Goal: Transaction & Acquisition: Purchase product/service

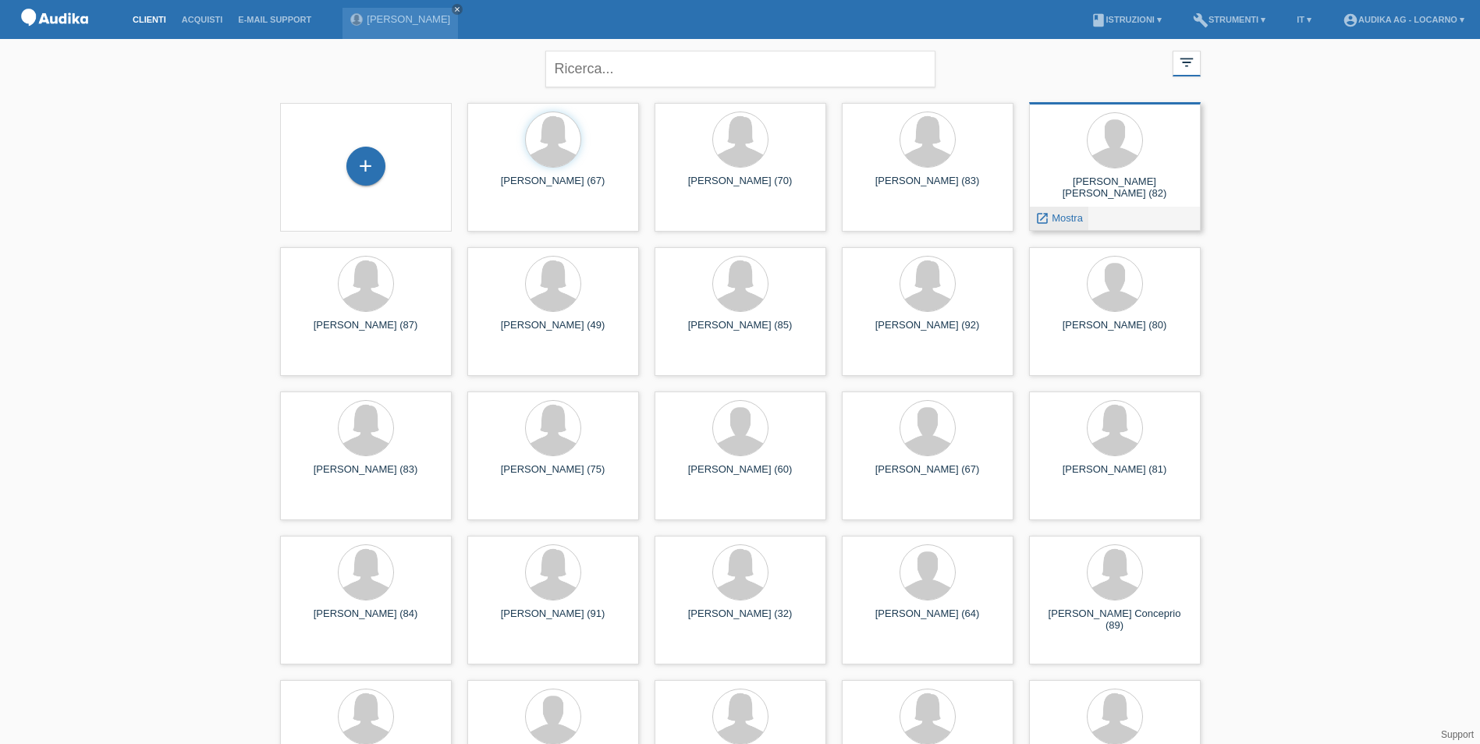
click at [1052, 219] on span "Mostra" at bounding box center [1067, 218] width 31 height 12
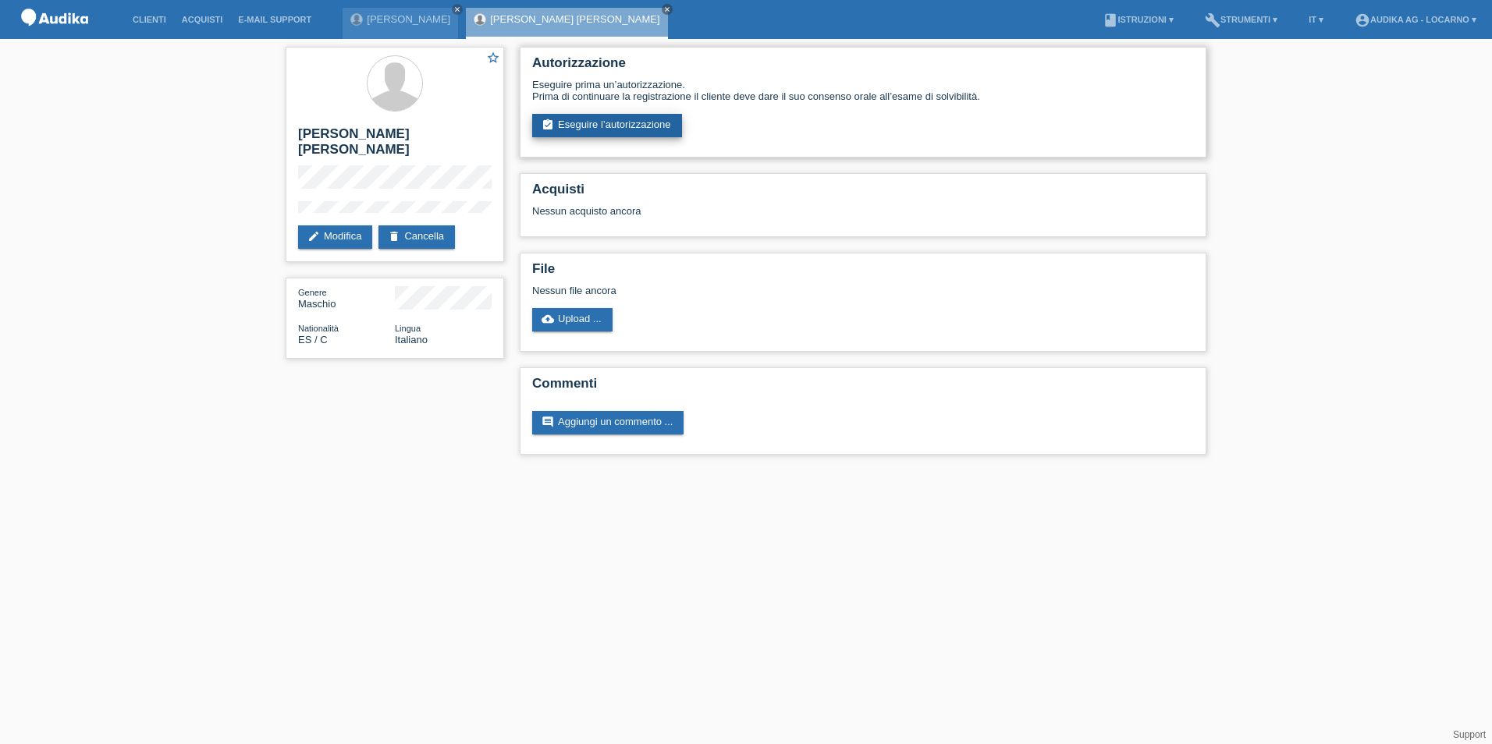
click at [595, 119] on link "assignment_turned_in Eseguire l’autorizzazione" at bounding box center [607, 125] width 150 height 23
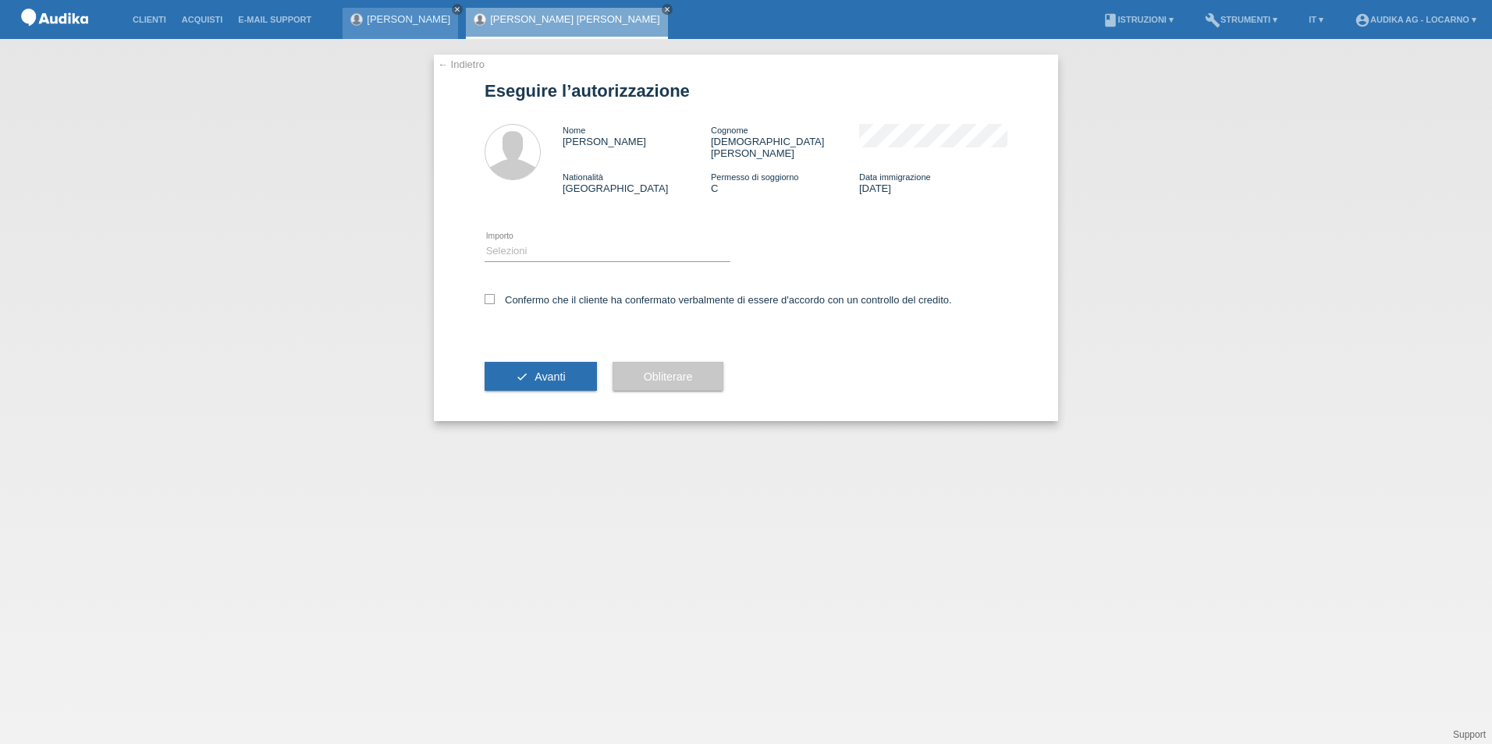
click at [453, 7] on link "close" at bounding box center [457, 9] width 11 height 11
click at [527, 242] on select "Selezioni CHF 1.00 - CHF 499.00 CHF 500.00 - CHF 1'999.00 CHF 2'000.00 - CHF 13…" at bounding box center [608, 251] width 246 height 19
select select "3"
click at [485, 242] on select "Selezioni CHF 1.00 - CHF 499.00 CHF 500.00 - CHF 1'999.00 CHF 2'000.00 - CHF 13…" at bounding box center [608, 251] width 246 height 19
click at [493, 294] on div "Confermo che il cliente ha confermato verbalmente di essere d'accordo con un co…" at bounding box center [746, 305] width 523 height 53
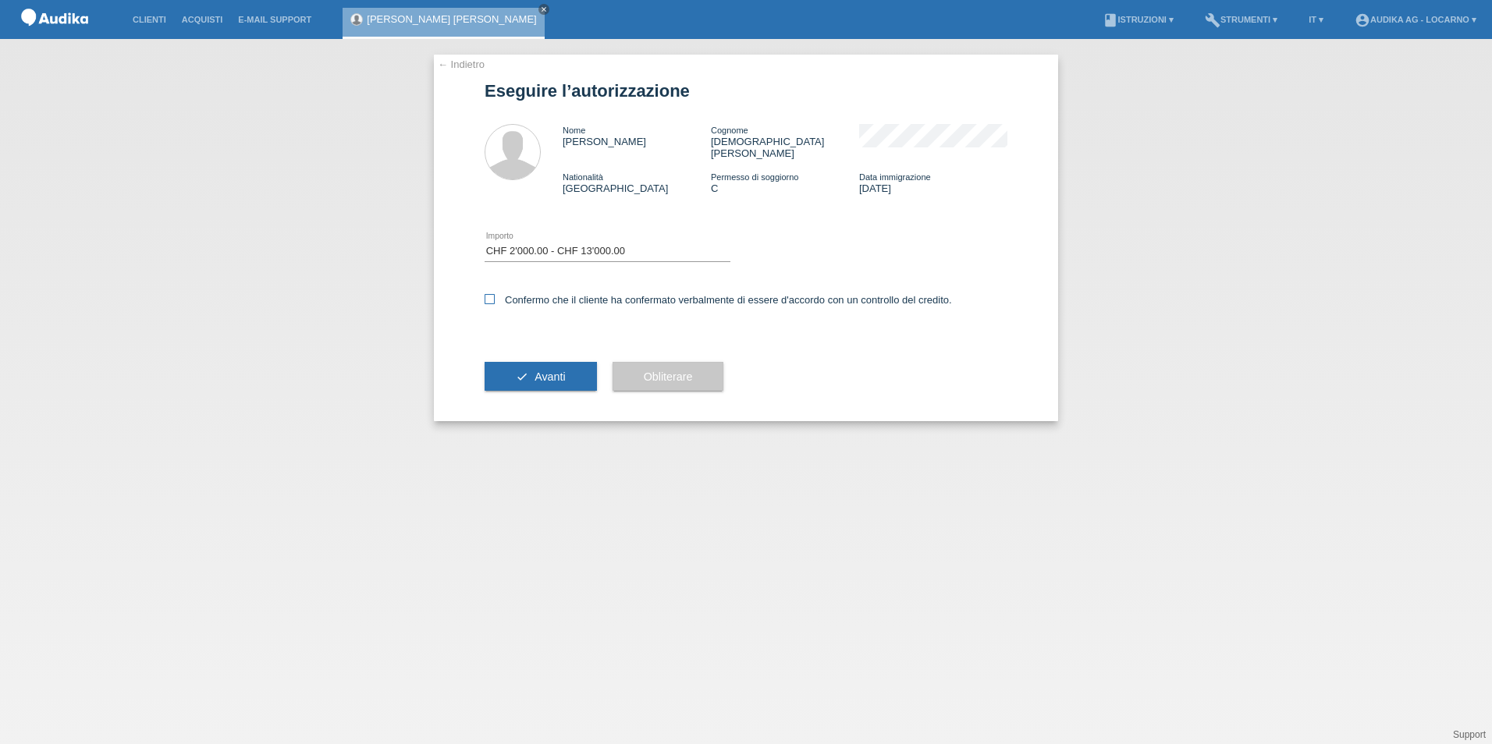
click at [485, 294] on icon at bounding box center [490, 299] width 10 height 10
click at [485, 294] on input "Confermo che il cliente ha confermato verbalmente di essere d'accordo con un co…" at bounding box center [490, 299] width 10 height 10
checkbox input "true"
click at [548, 371] on span "Avanti" at bounding box center [549, 377] width 30 height 12
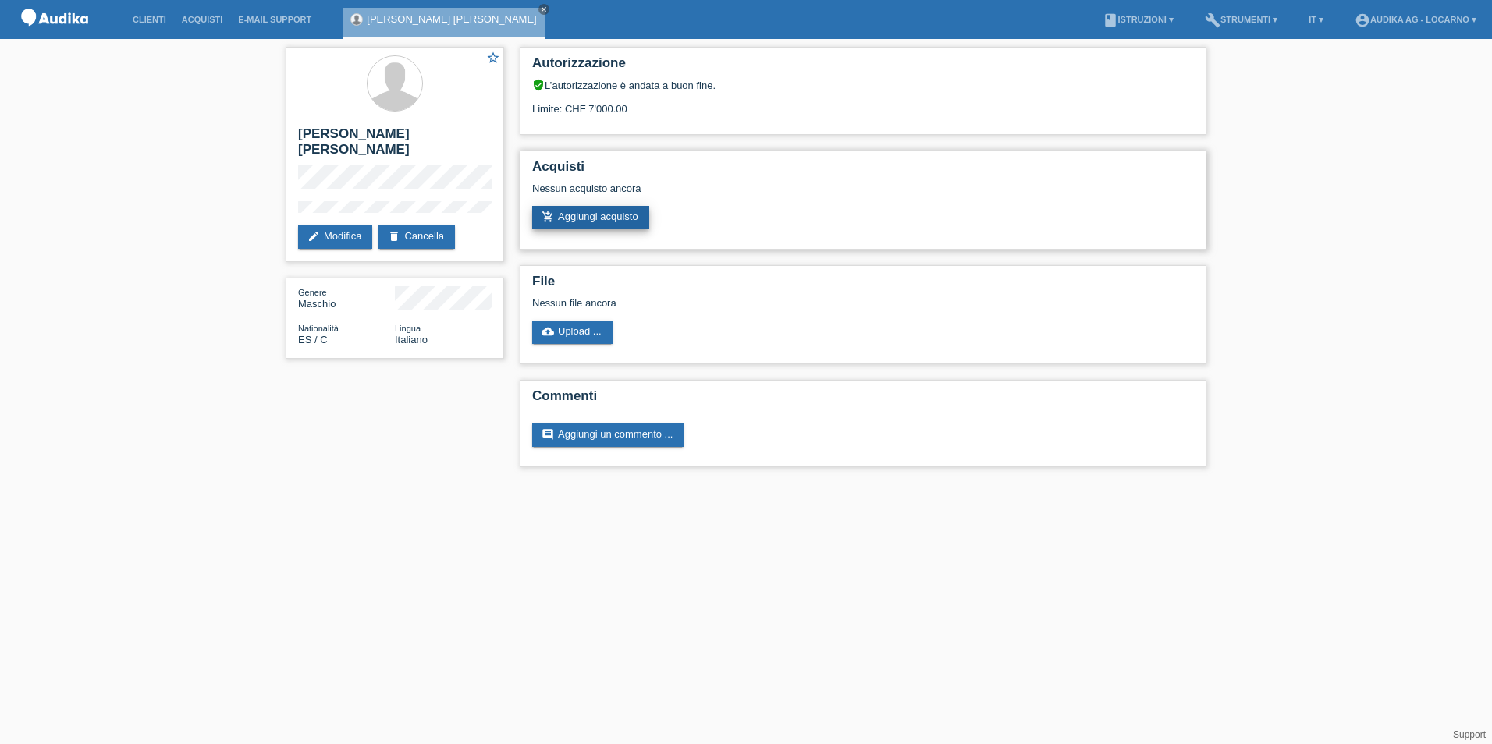
click at [611, 216] on link "add_shopping_cart Aggiungi acquisto" at bounding box center [590, 217] width 117 height 23
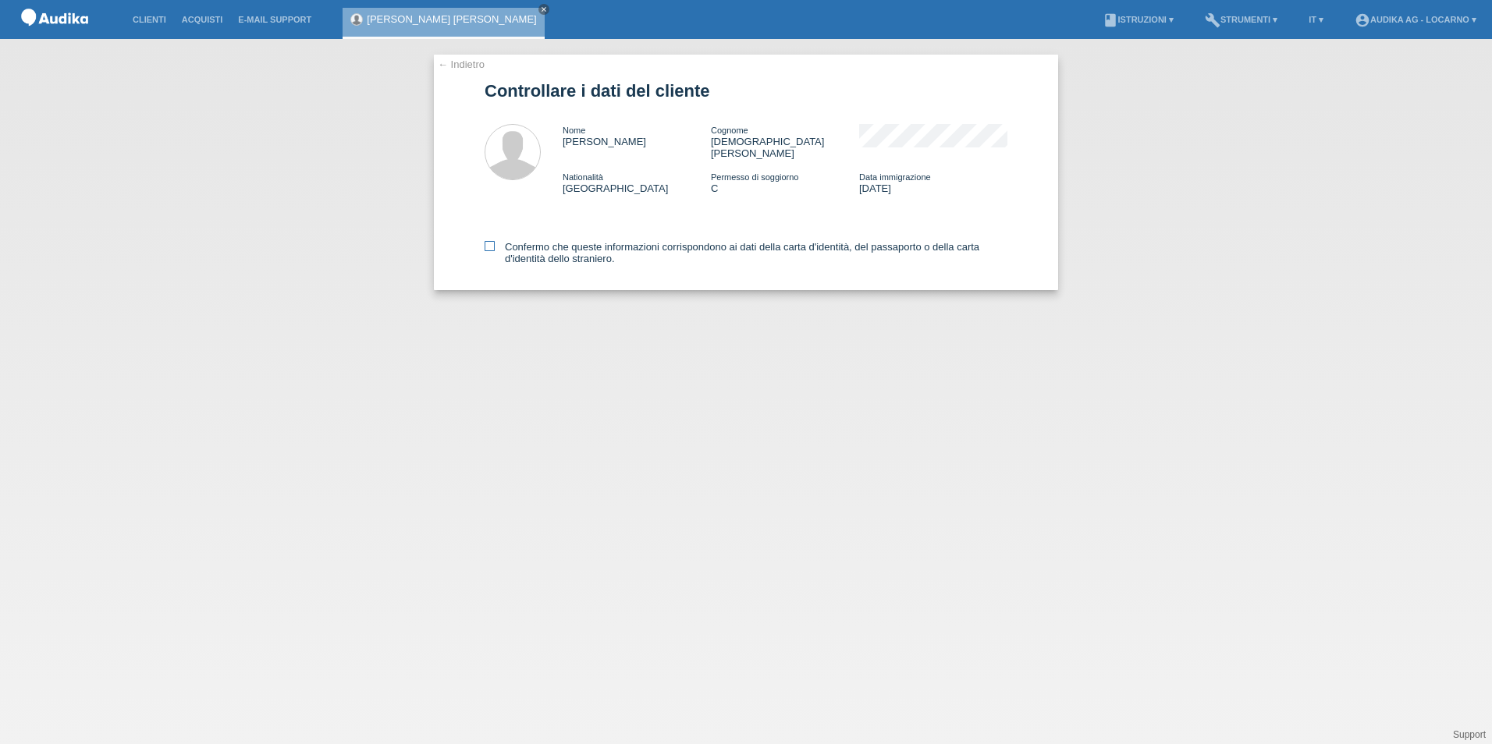
click at [488, 241] on icon at bounding box center [490, 246] width 10 height 10
click at [488, 241] on input "Confermo che queste informazioni corrispondono ai dati della carta d'identità, …" at bounding box center [490, 246] width 10 height 10
checkbox input "true"
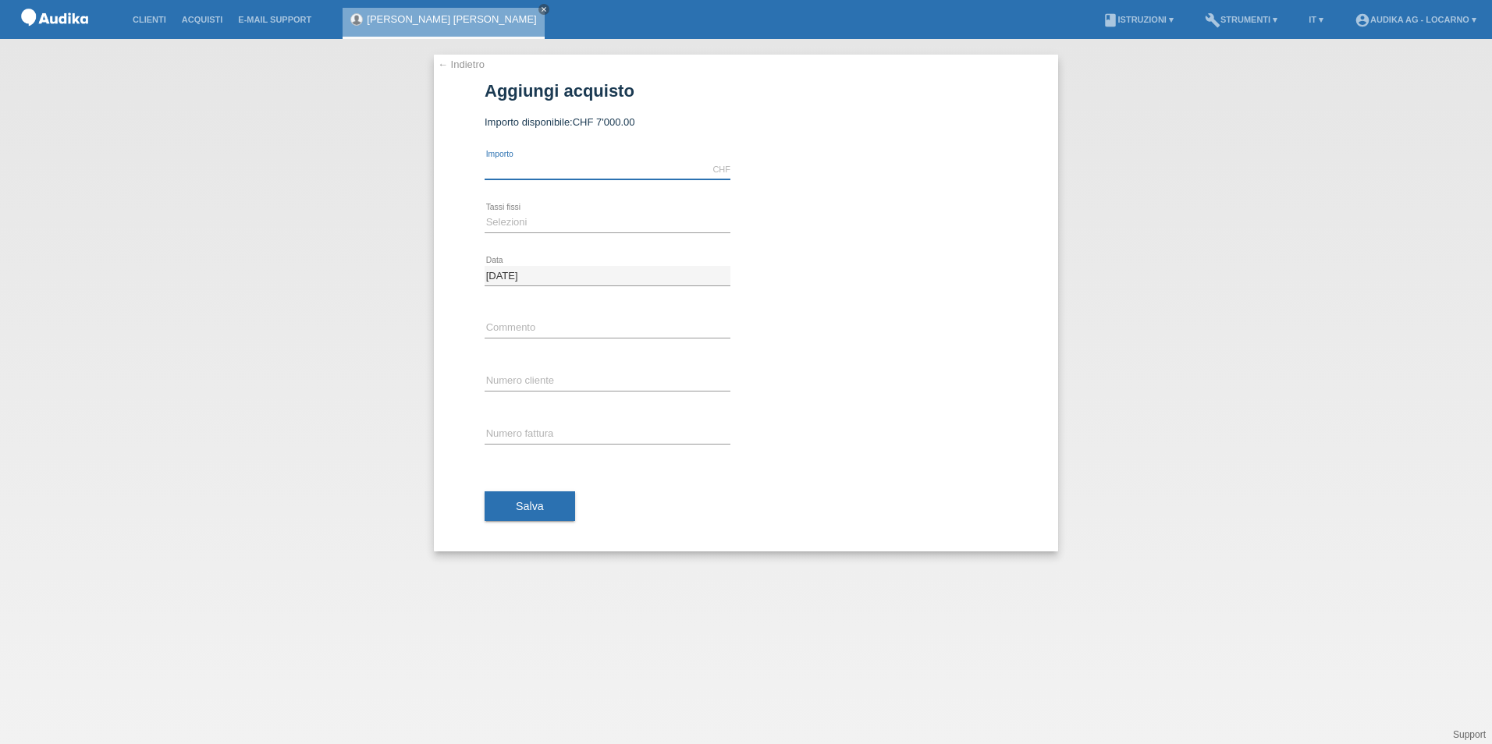
click at [545, 170] on input "text" at bounding box center [608, 170] width 246 height 20
type input "6179.00"
click at [515, 224] on select "Selezioni 12 rate 24 rate" at bounding box center [608, 222] width 246 height 19
select select "177"
click at [485, 213] on select "Selezioni 12 rate 24 rate" at bounding box center [608, 222] width 246 height 19
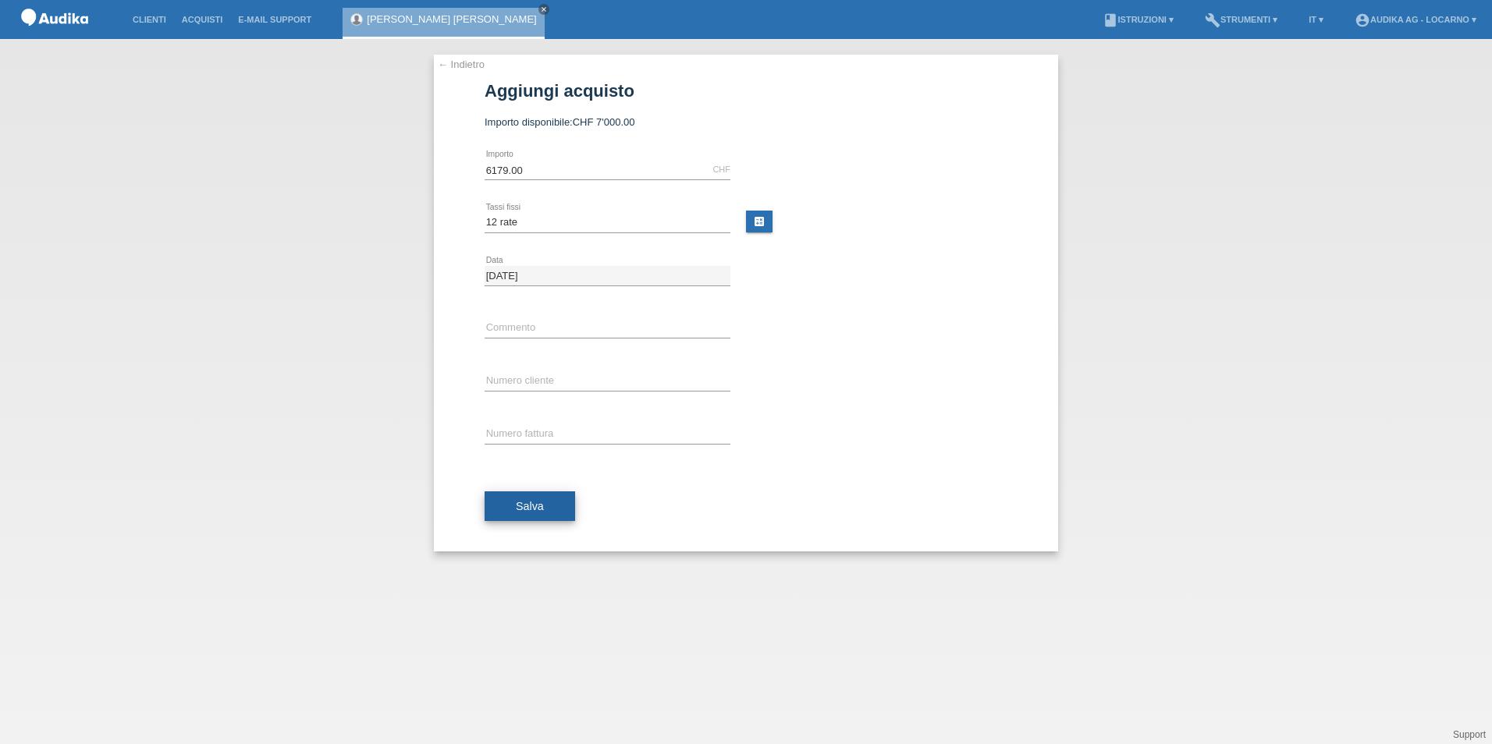
click at [551, 510] on button "Salva" at bounding box center [530, 507] width 91 height 30
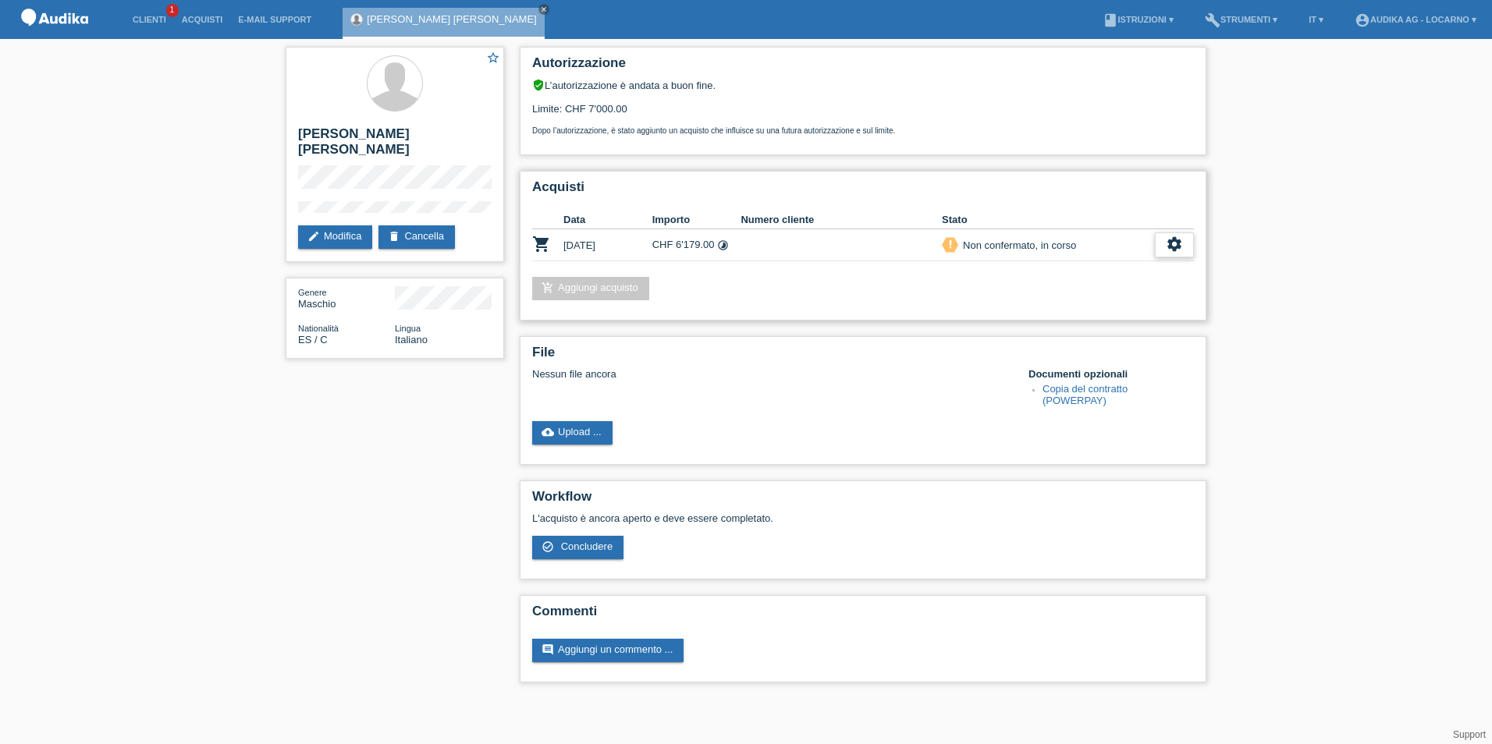
click at [1177, 243] on icon "settings" at bounding box center [1174, 244] width 17 height 17
click at [1046, 318] on span "Concludere" at bounding box center [1059, 316] width 57 height 19
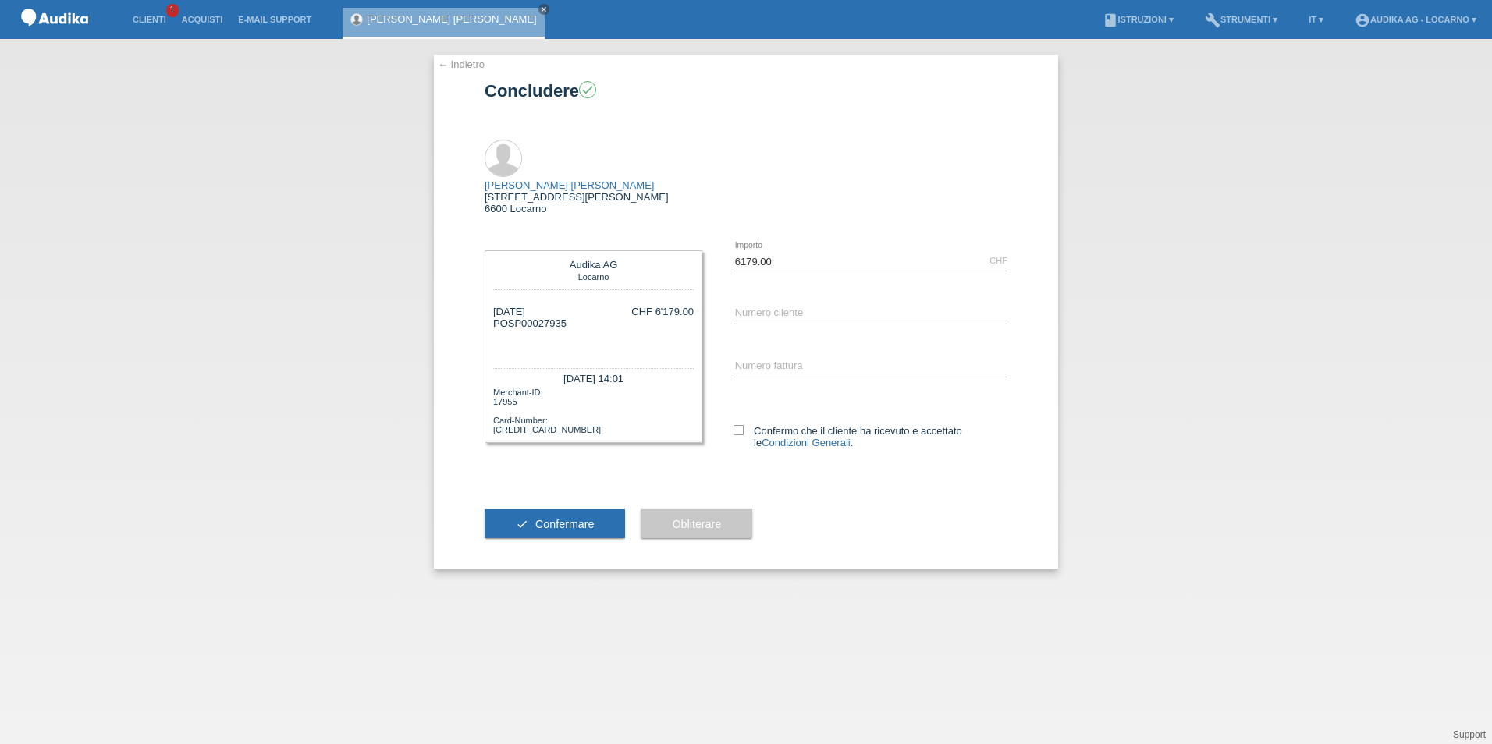
drag, startPoint x: 509, startPoint y: 292, endPoint x: 578, endPoint y: 291, distance: 69.5
click at [578, 306] on div "[DATE] POSP00027935 CHF 6'179.00" at bounding box center [593, 329] width 201 height 47
copy div "SP00027935"
click at [770, 304] on input "C" at bounding box center [870, 314] width 274 height 20
type input "C11821190"
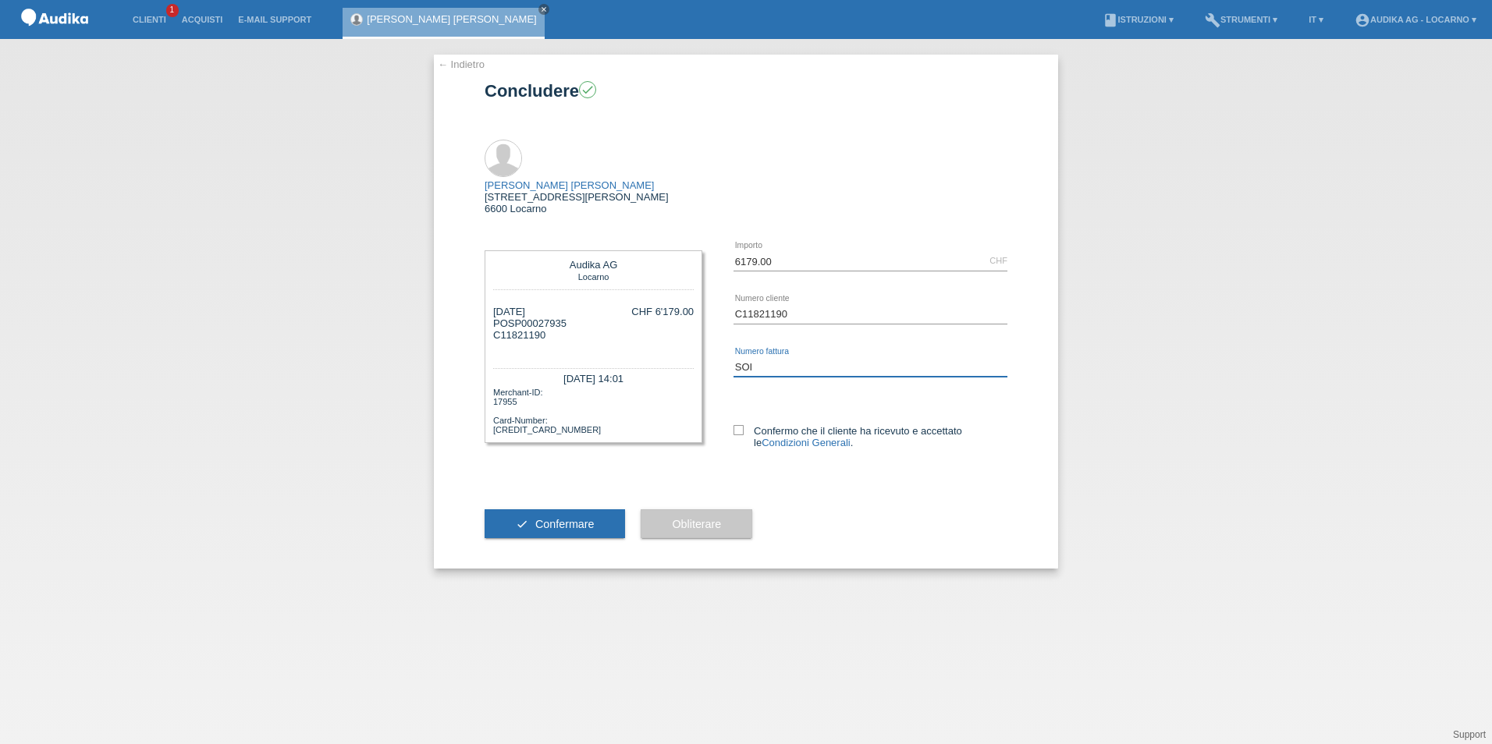
click at [798, 357] on input "SOI" at bounding box center [870, 367] width 274 height 20
type input "SOI000355252"
click at [737, 425] on icon at bounding box center [738, 430] width 10 height 10
click at [737, 425] on input "Confermo che il cliente ha ricevuto e accettato le Condizioni Generali ." at bounding box center [738, 430] width 10 height 10
checkbox input "true"
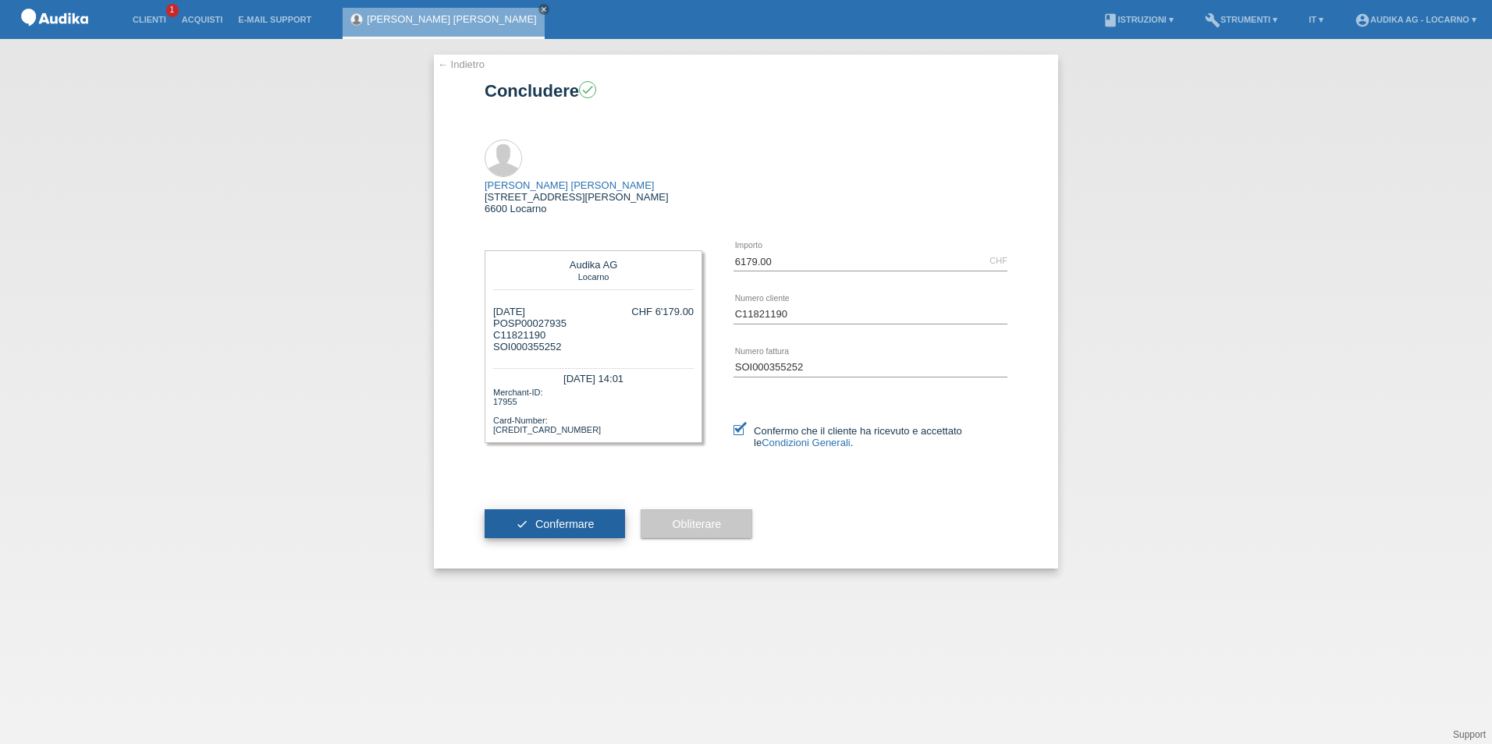
click at [561, 518] on span "Confermare" at bounding box center [564, 524] width 59 height 12
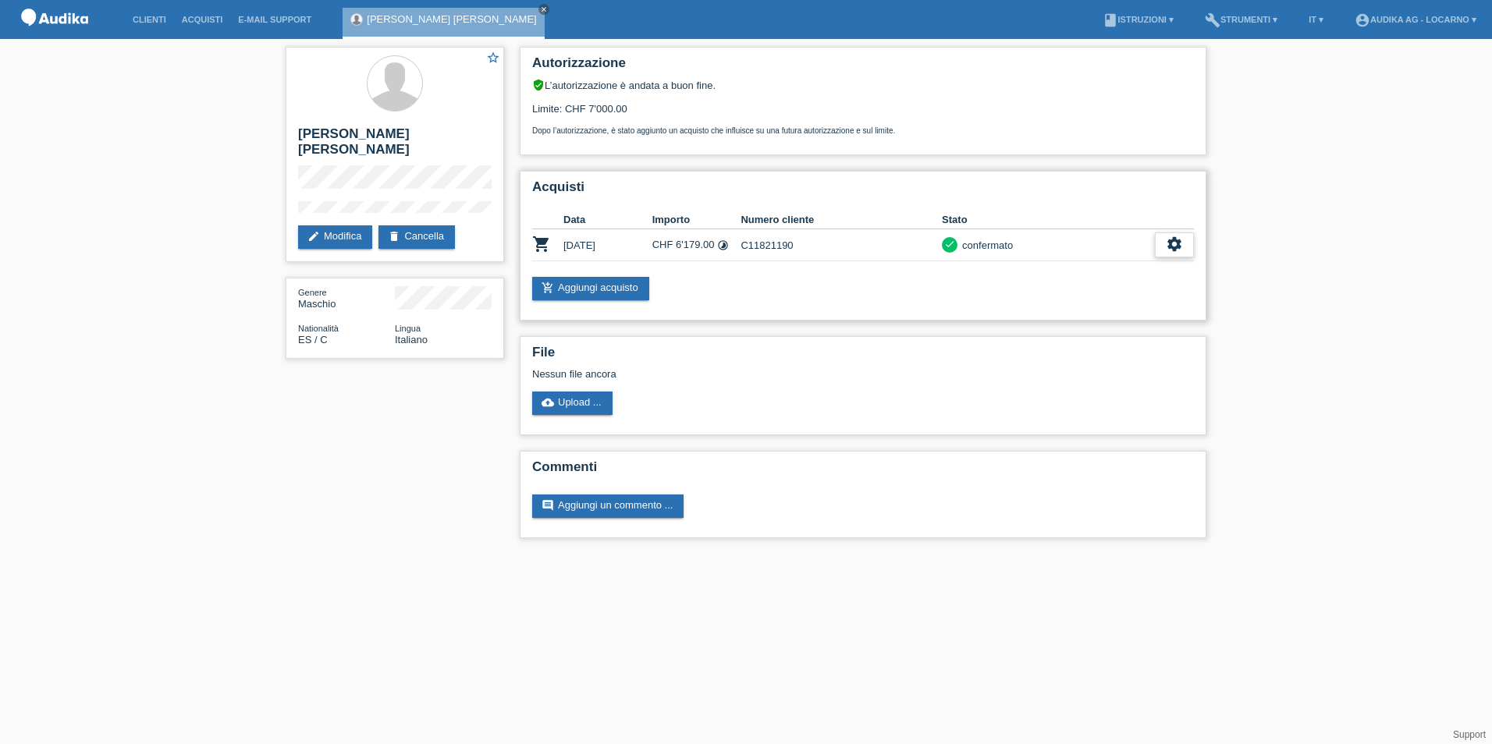
click at [1179, 247] on icon "settings" at bounding box center [1174, 244] width 17 height 17
click at [1184, 242] on div "settings" at bounding box center [1174, 245] width 39 height 25
click at [1056, 339] on span "Scaricare dettagli sul finanziamento" at bounding box center [1088, 339] width 165 height 19
click at [1177, 249] on icon "settings" at bounding box center [1174, 244] width 17 height 17
click at [1039, 295] on span "Scaricare GTC" at bounding box center [1042, 292] width 72 height 19
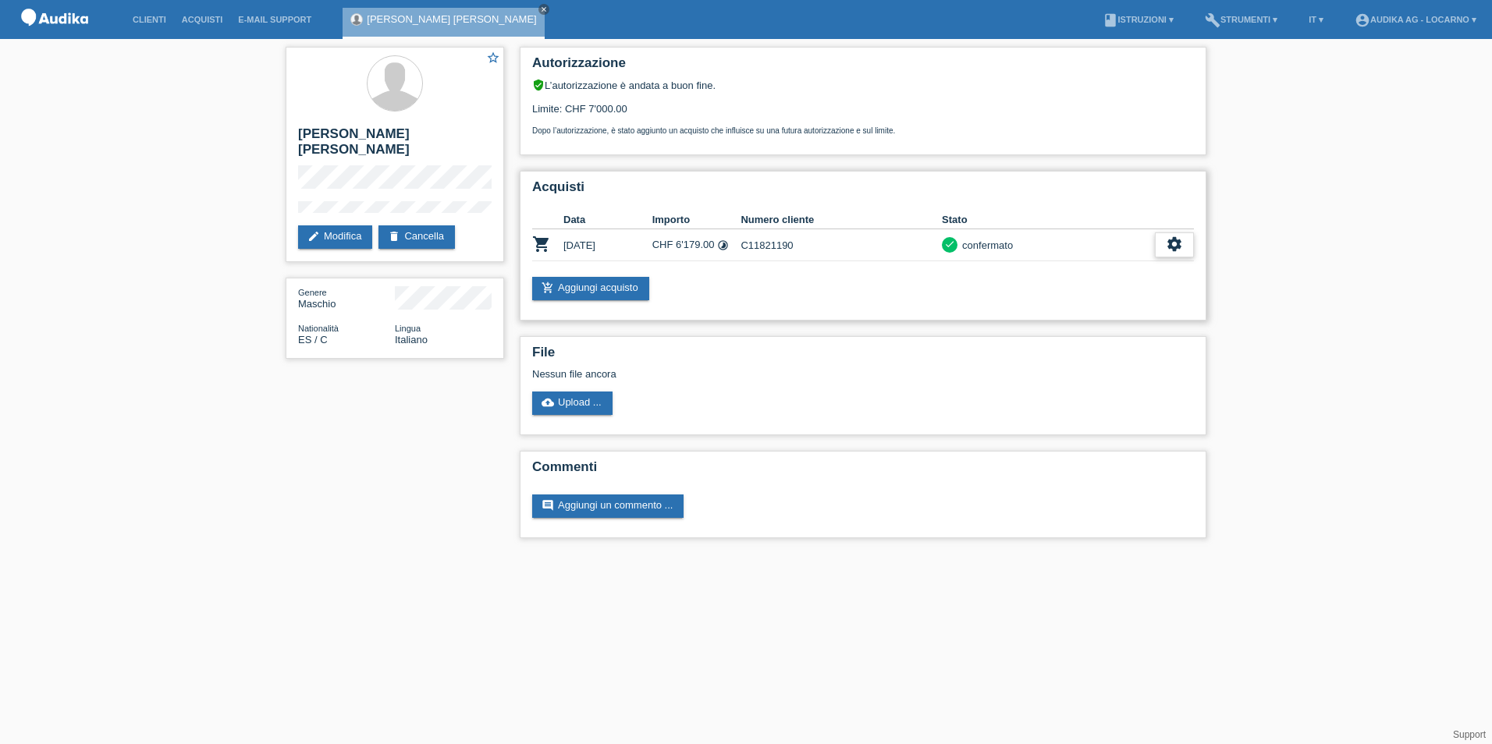
click at [1173, 243] on icon "settings" at bounding box center [1174, 244] width 17 height 17
click at [1046, 341] on span "Scaricare dettagli sul finanziamento" at bounding box center [1088, 339] width 165 height 19
click at [1171, 245] on icon "settings" at bounding box center [1174, 244] width 17 height 17
click at [1020, 311] on span "Scaricare il contratto" at bounding box center [1055, 316] width 98 height 19
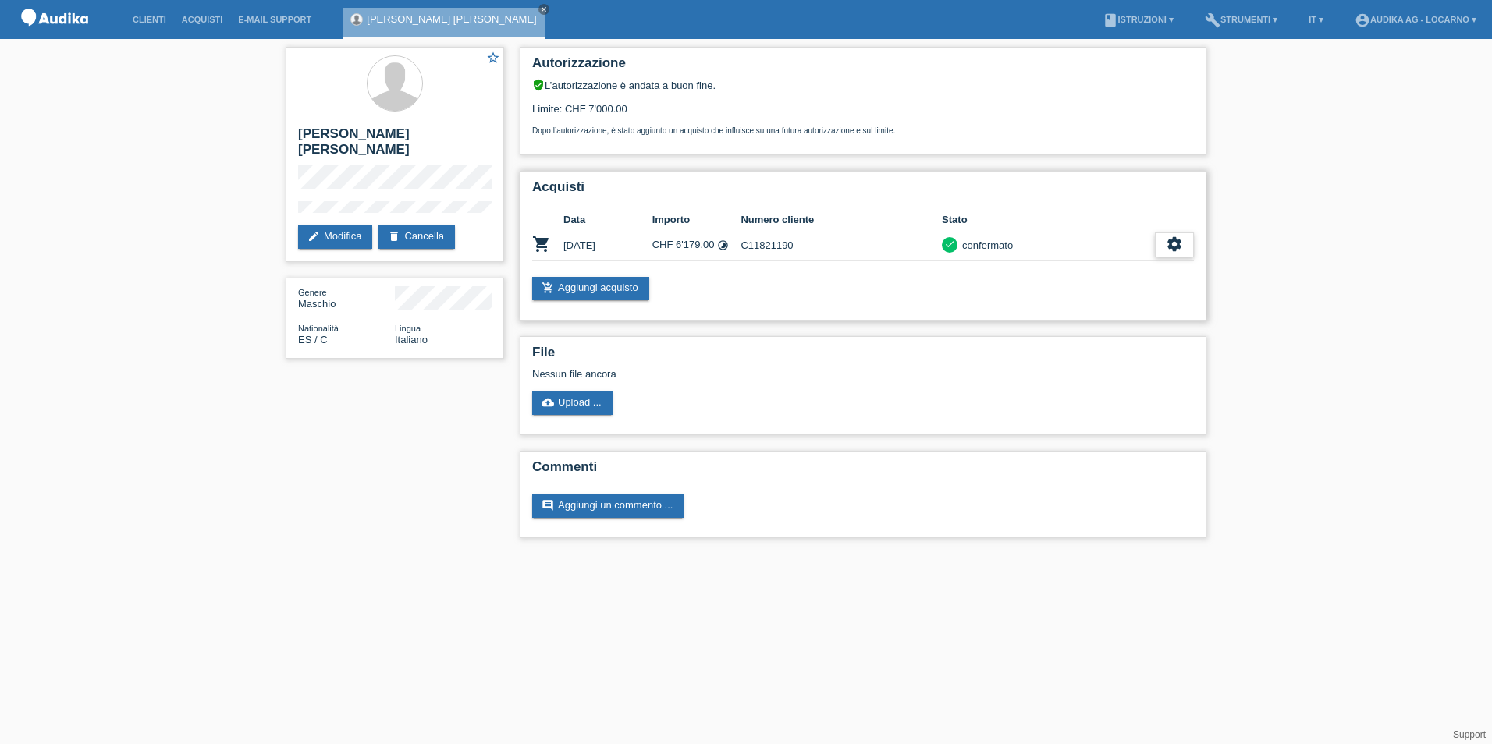
click at [1167, 238] on icon "settings" at bounding box center [1174, 244] width 17 height 17
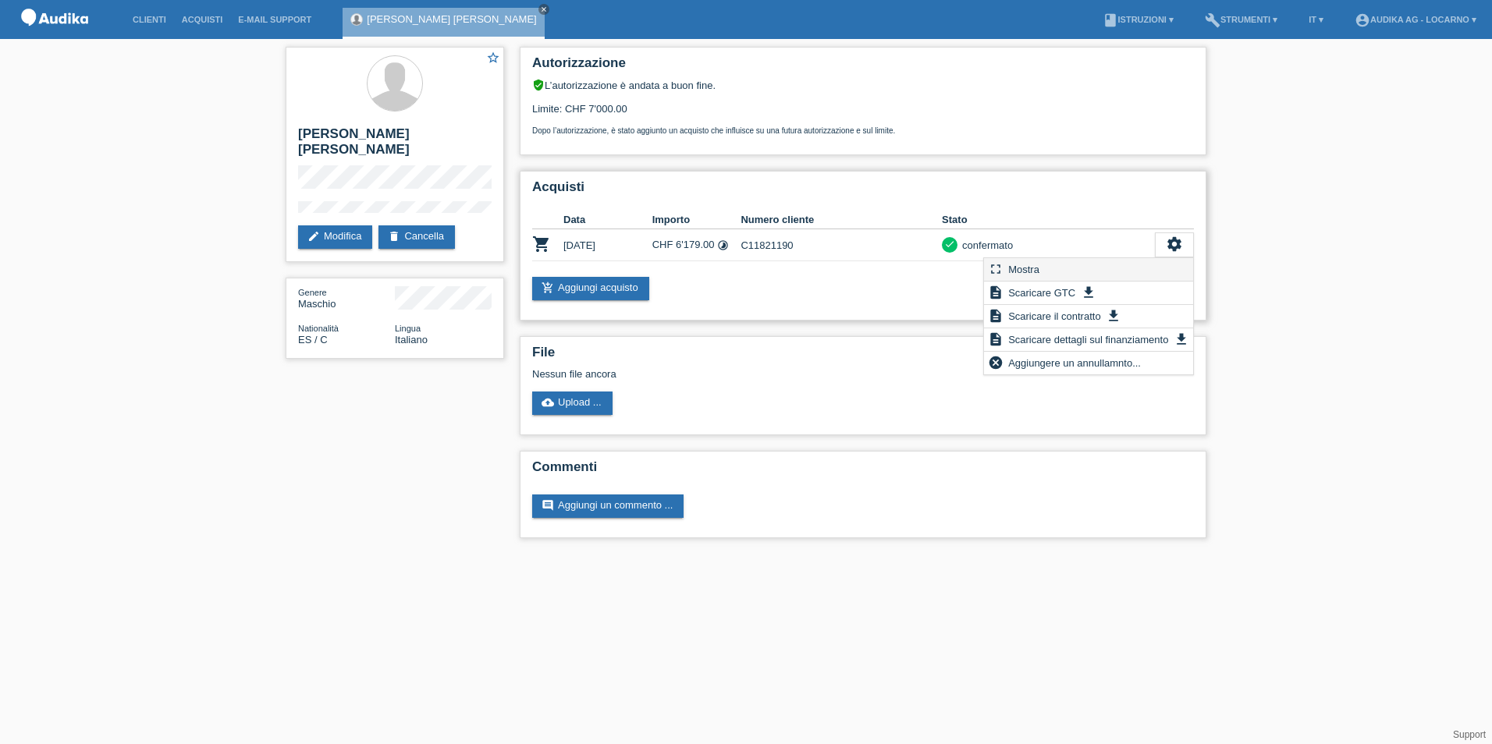
click at [1023, 270] on span "Mostra" at bounding box center [1024, 269] width 36 height 19
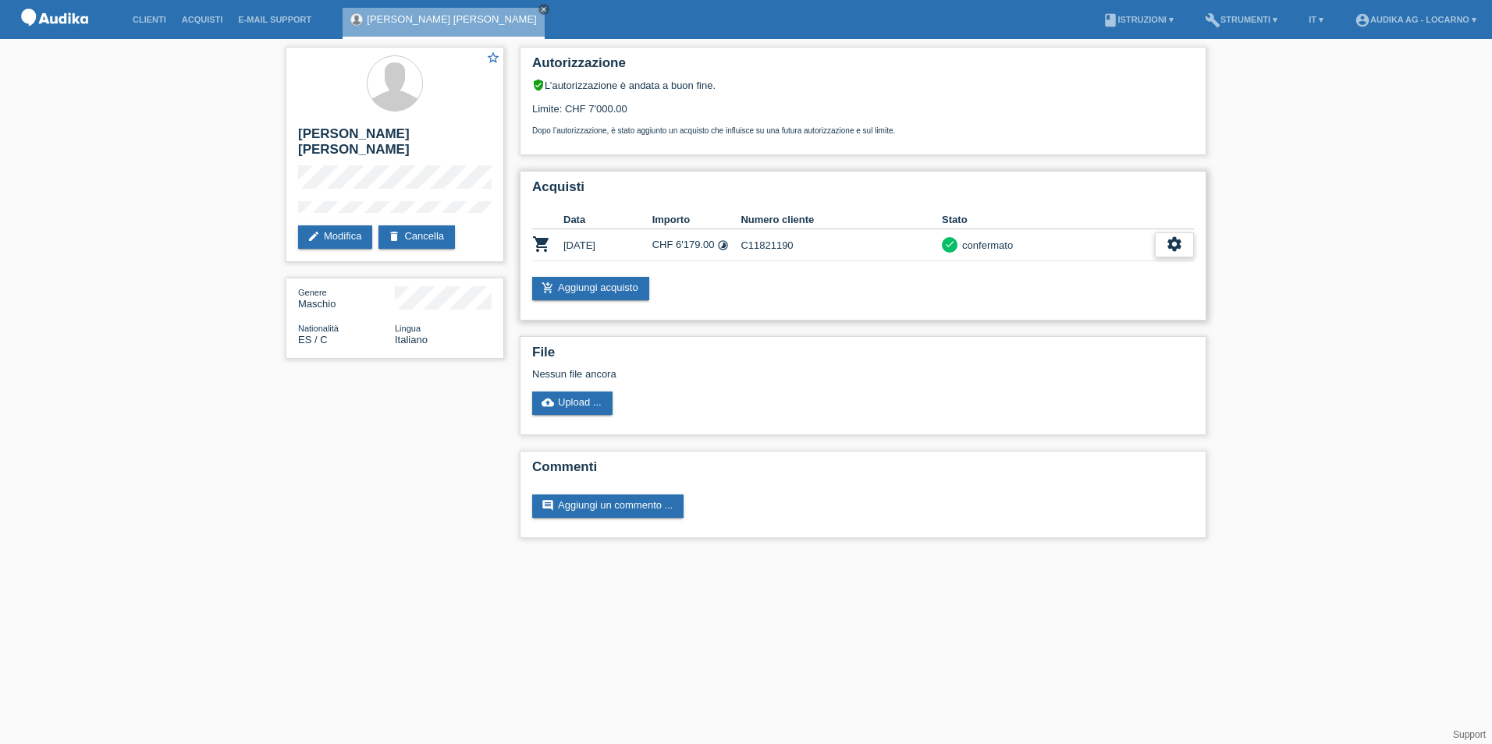
click at [1181, 243] on icon "settings" at bounding box center [1174, 244] width 17 height 17
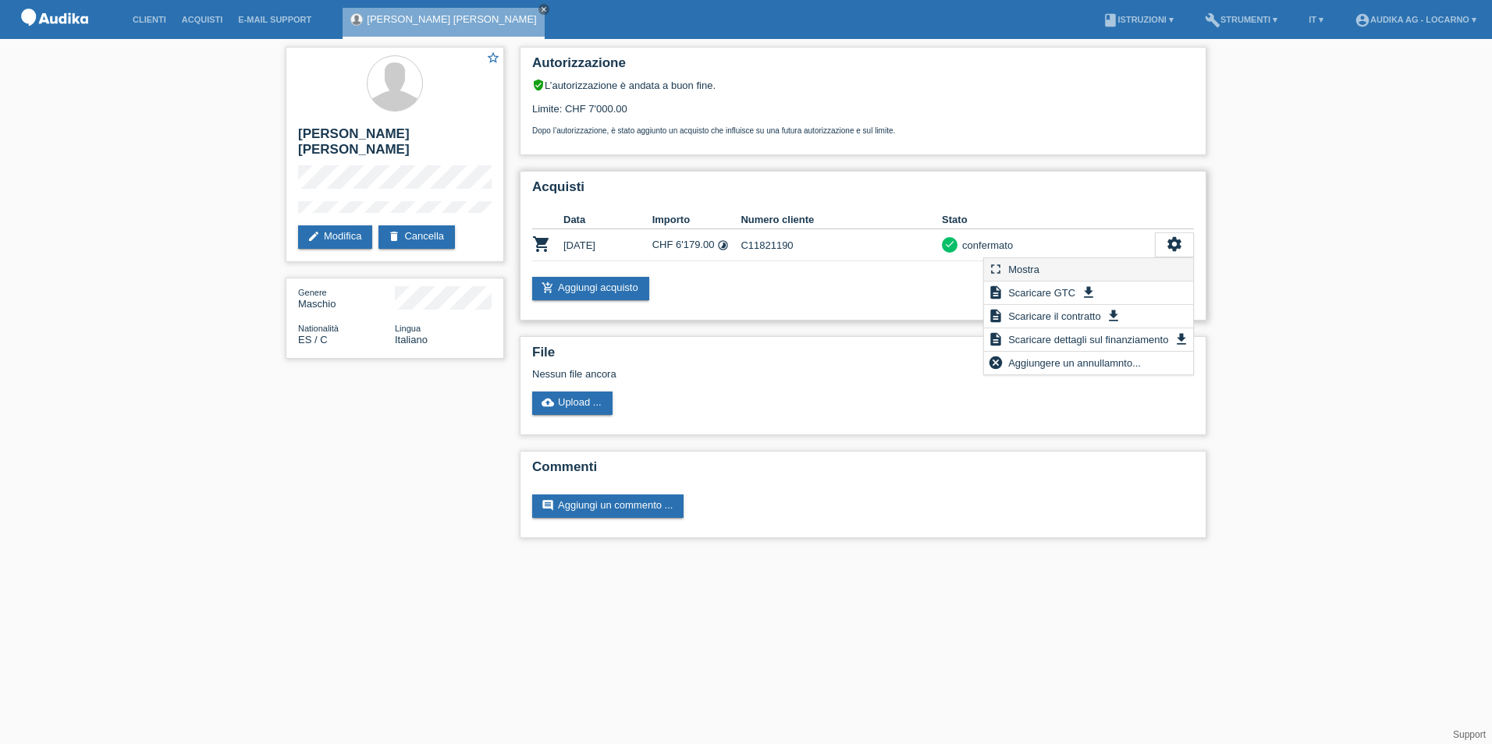
click at [1020, 272] on span "Mostra" at bounding box center [1024, 269] width 36 height 19
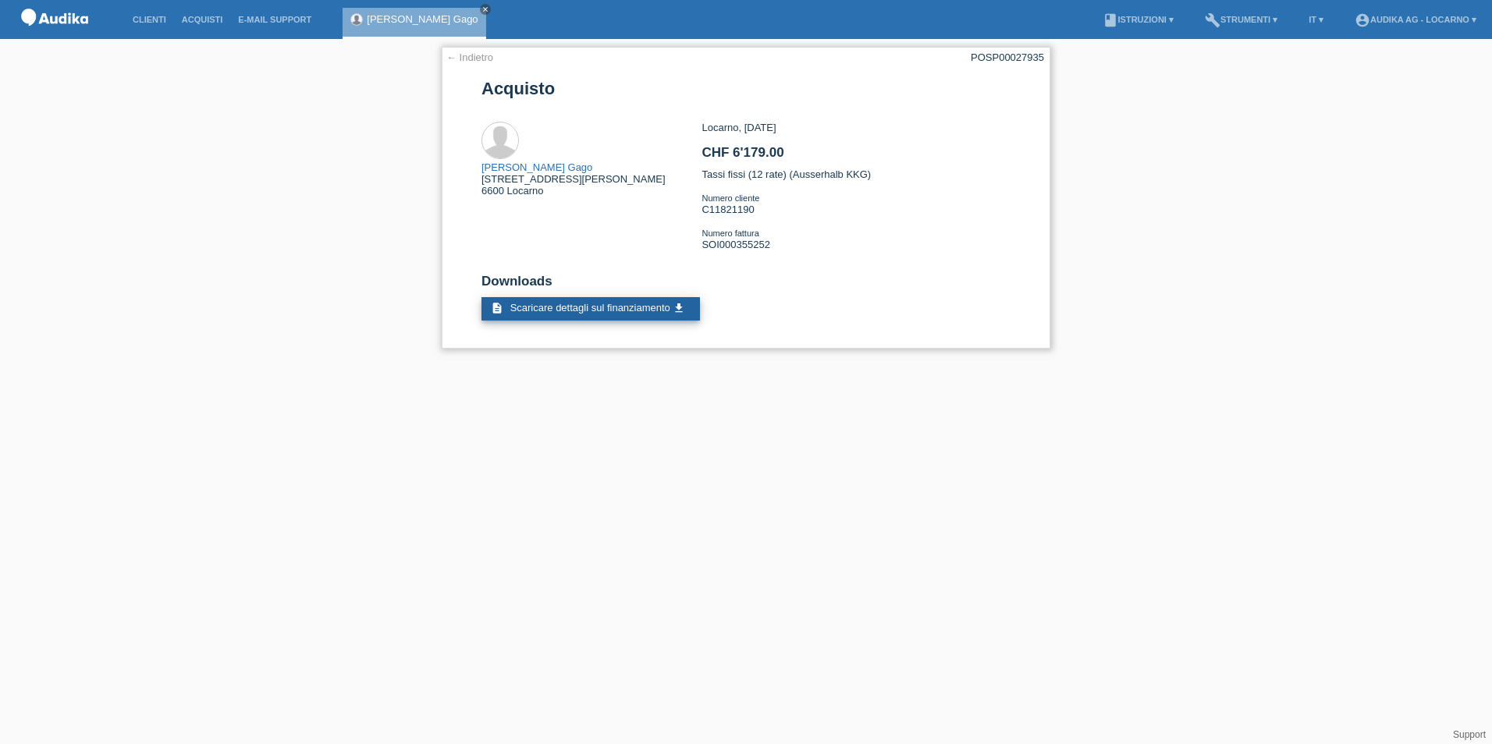
click at [552, 311] on span "Scaricare dettagli sul finanziamento" at bounding box center [590, 308] width 160 height 12
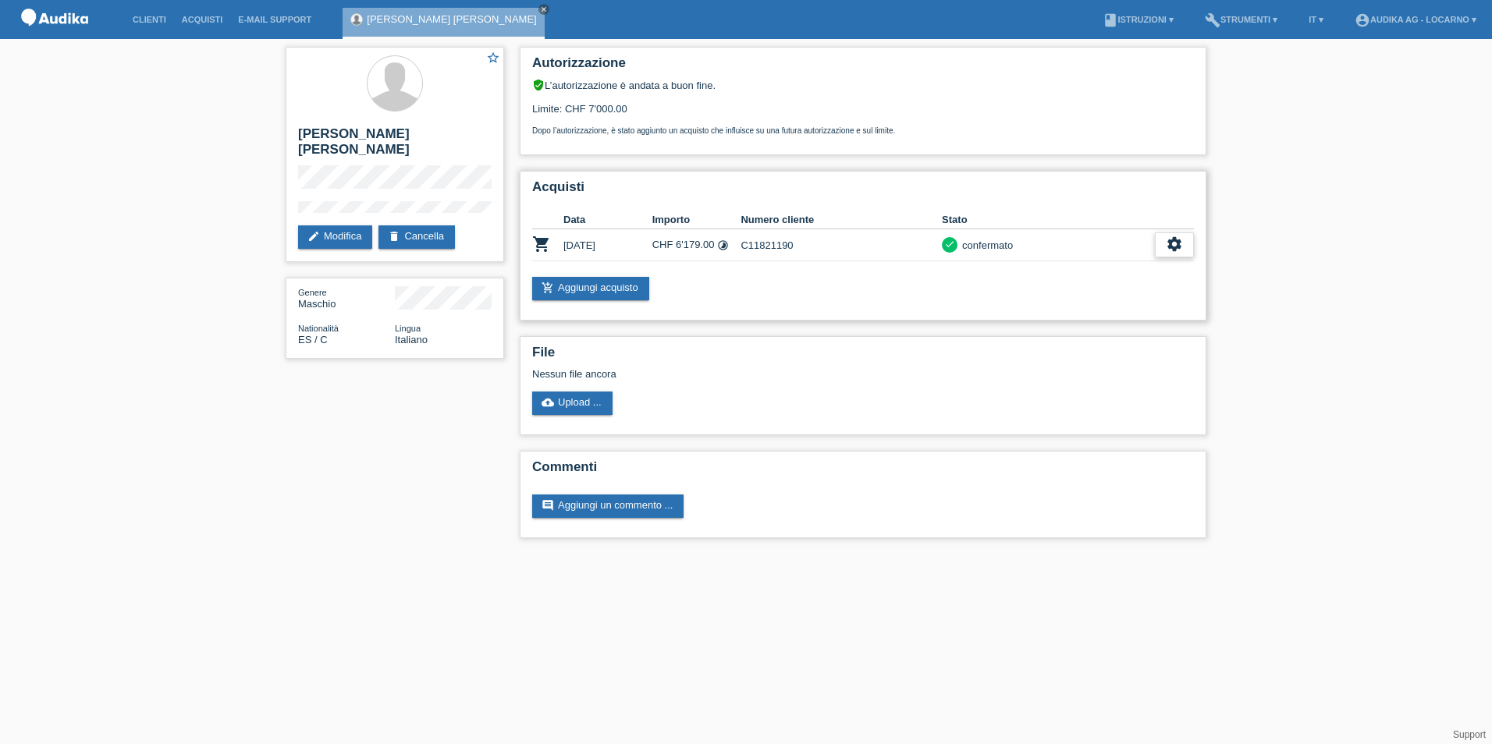
click at [1165, 244] on div "settings" at bounding box center [1174, 245] width 39 height 25
click at [1180, 338] on icon "get_app" at bounding box center [1182, 340] width 16 height 16
click at [1176, 245] on icon "settings" at bounding box center [1174, 244] width 17 height 17
click at [1042, 288] on span "Scaricare GTC" at bounding box center [1042, 292] width 72 height 19
click at [724, 246] on icon "timelapse" at bounding box center [723, 246] width 12 height 12
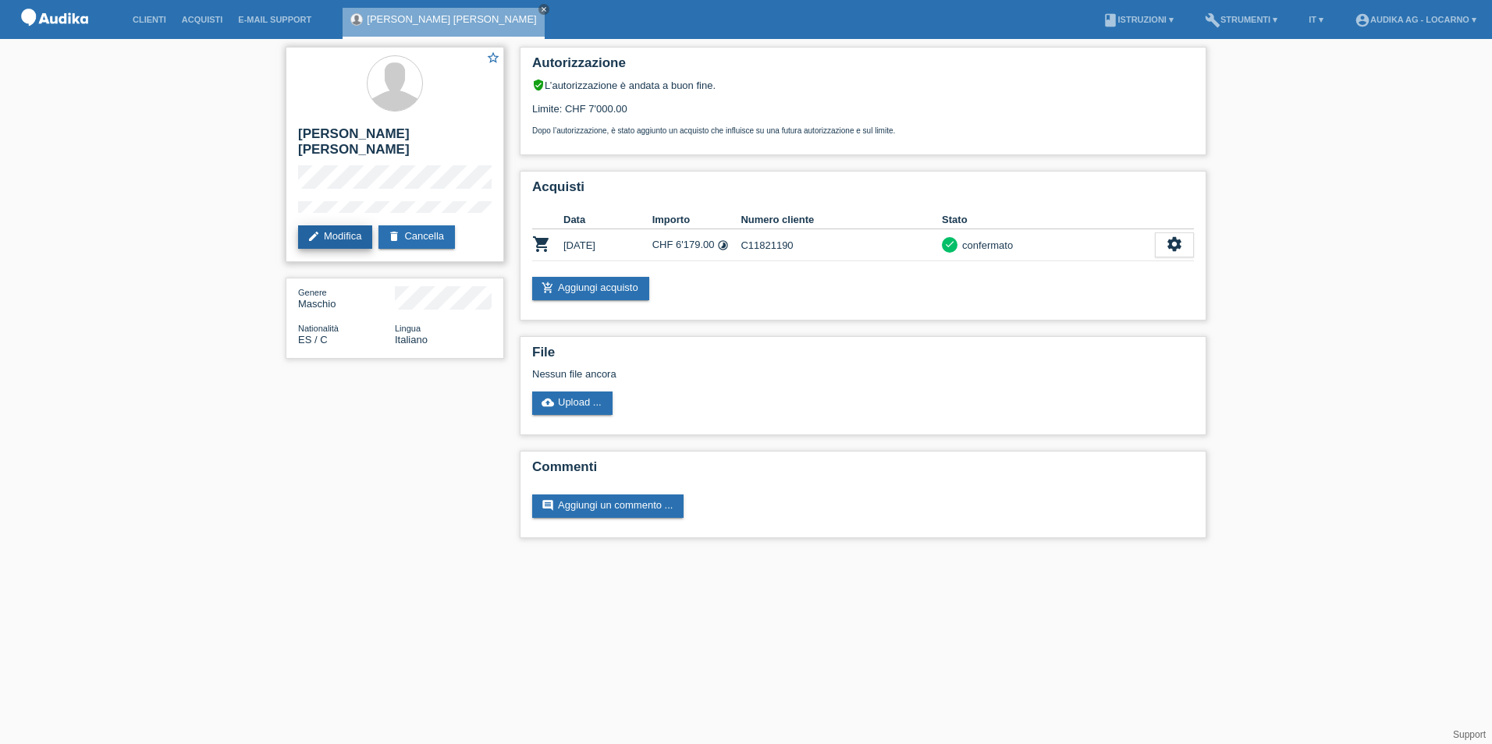
click at [319, 230] on icon "edit" at bounding box center [313, 236] width 12 height 12
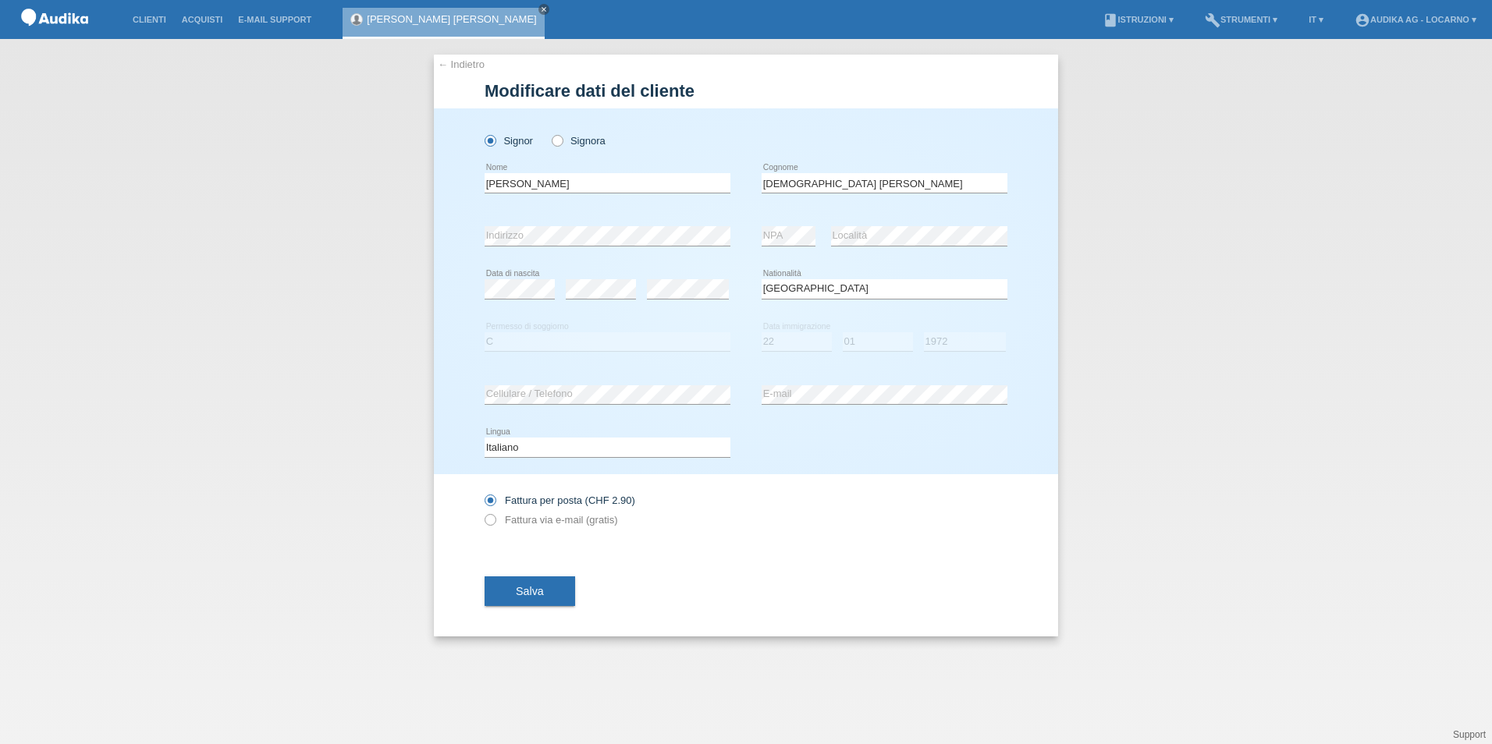
select select "ES"
select select "C"
select select "22"
select select "01"
select select "1972"
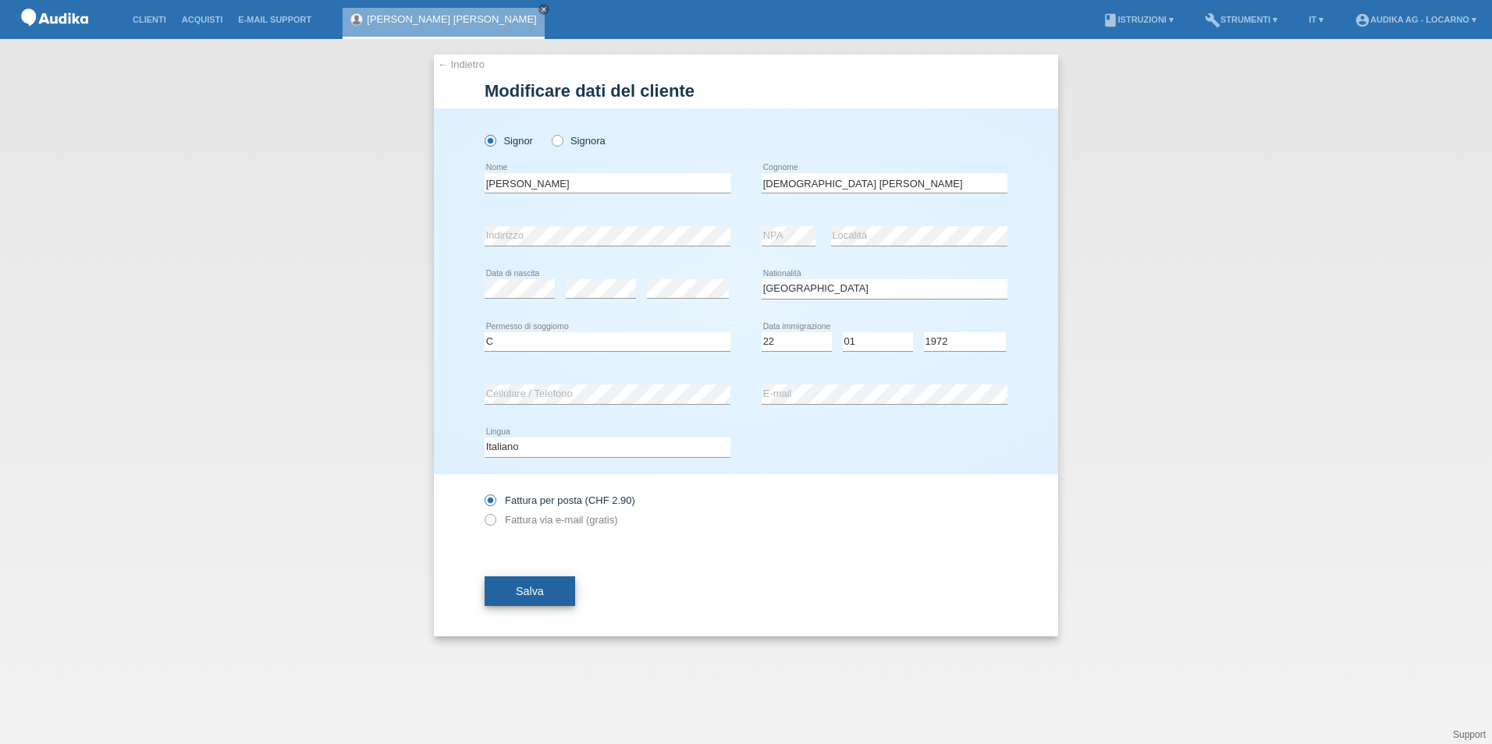
click at [549, 591] on button "Salva" at bounding box center [530, 592] width 91 height 30
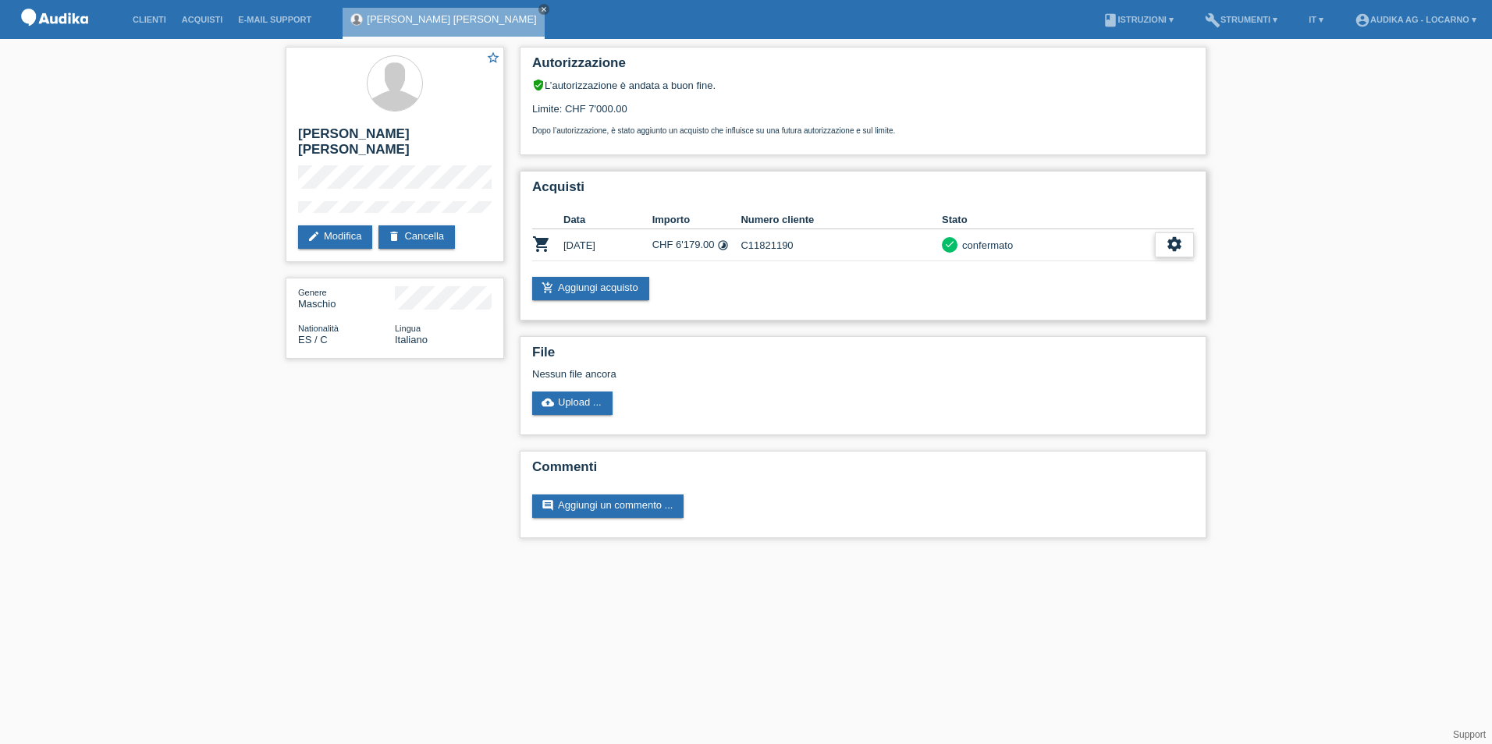
click at [1164, 242] on div "settings" at bounding box center [1174, 245] width 39 height 25
click at [1164, 243] on div "settings" at bounding box center [1174, 245] width 39 height 25
click at [1176, 247] on icon "settings" at bounding box center [1174, 244] width 17 height 17
click at [1175, 243] on icon "settings" at bounding box center [1174, 244] width 17 height 17
click at [1021, 314] on span "Scaricare il contratto" at bounding box center [1055, 316] width 98 height 19
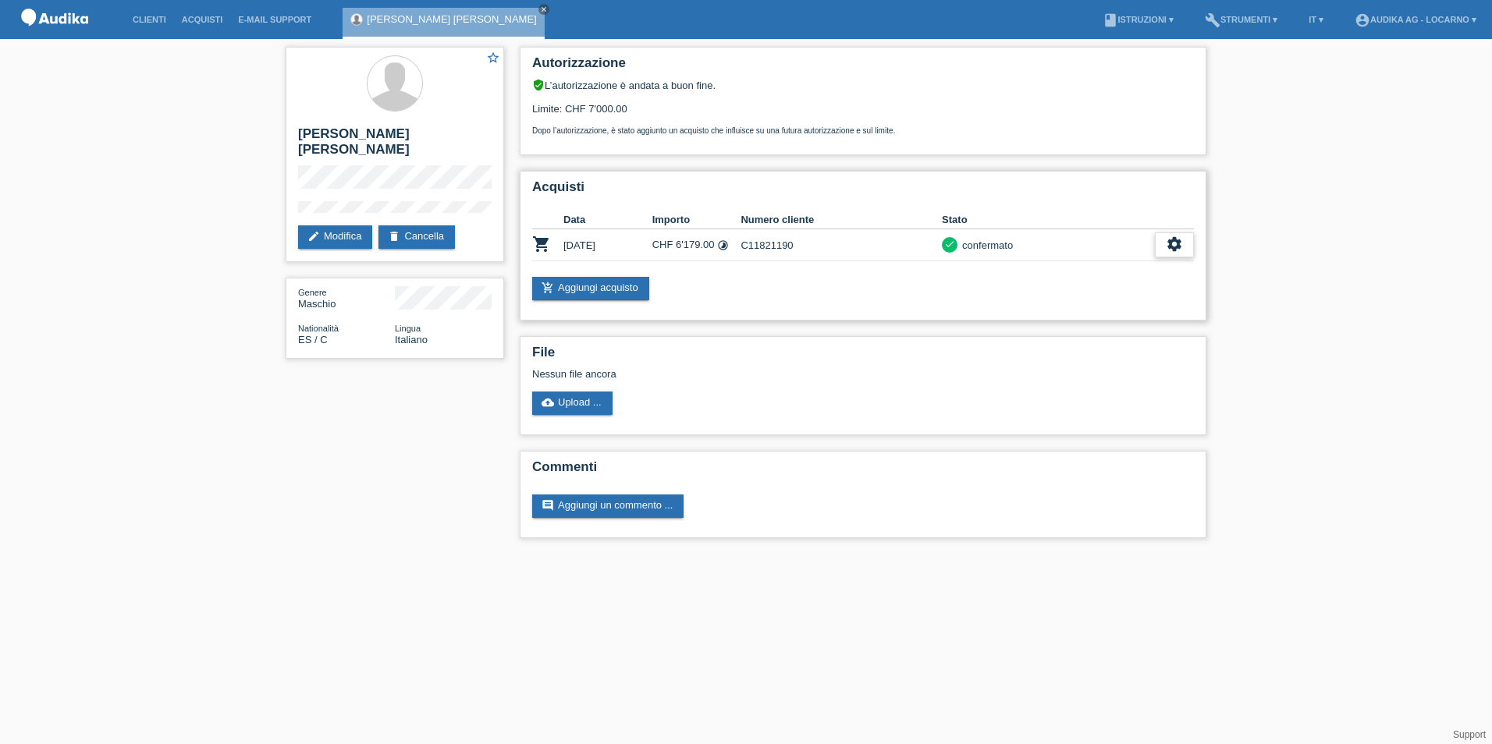
click at [1186, 248] on div "settings" at bounding box center [1174, 245] width 39 height 25
click at [1096, 344] on span "Scaricare dettagli sul finanziamento" at bounding box center [1088, 339] width 165 height 19
click at [1170, 247] on icon "settings" at bounding box center [1174, 244] width 17 height 17
click at [1022, 291] on span "Scaricare GTC" at bounding box center [1042, 292] width 72 height 19
click at [540, 8] on icon "close" at bounding box center [544, 9] width 8 height 8
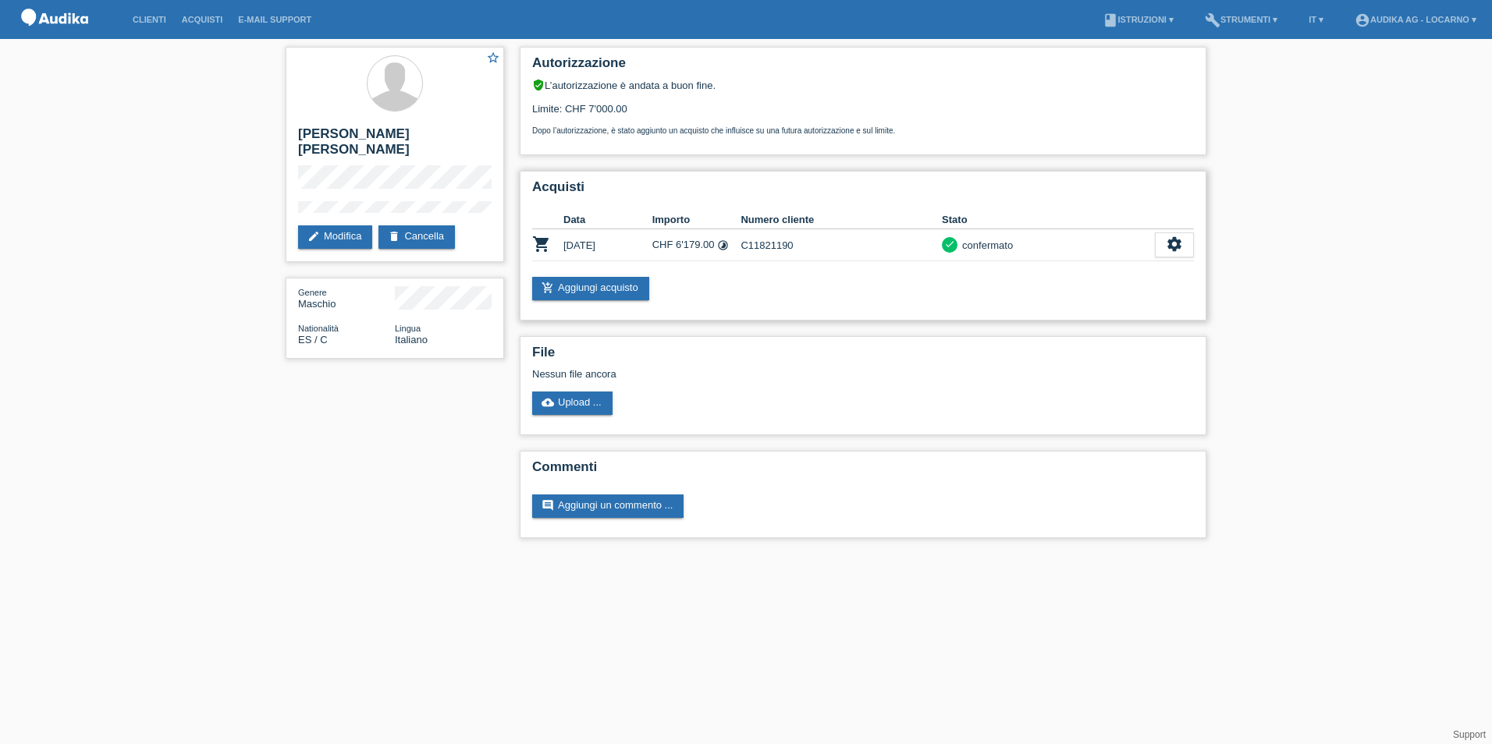
click at [721, 243] on icon "timelapse" at bounding box center [723, 246] width 12 height 12
click at [1439, 23] on link "account_circle Audika AG - Locarno ▾" at bounding box center [1415, 19] width 137 height 9
click at [1344, 105] on link "Logout" at bounding box center [1353, 111] width 31 height 12
